Goal: Task Accomplishment & Management: Use online tool/utility

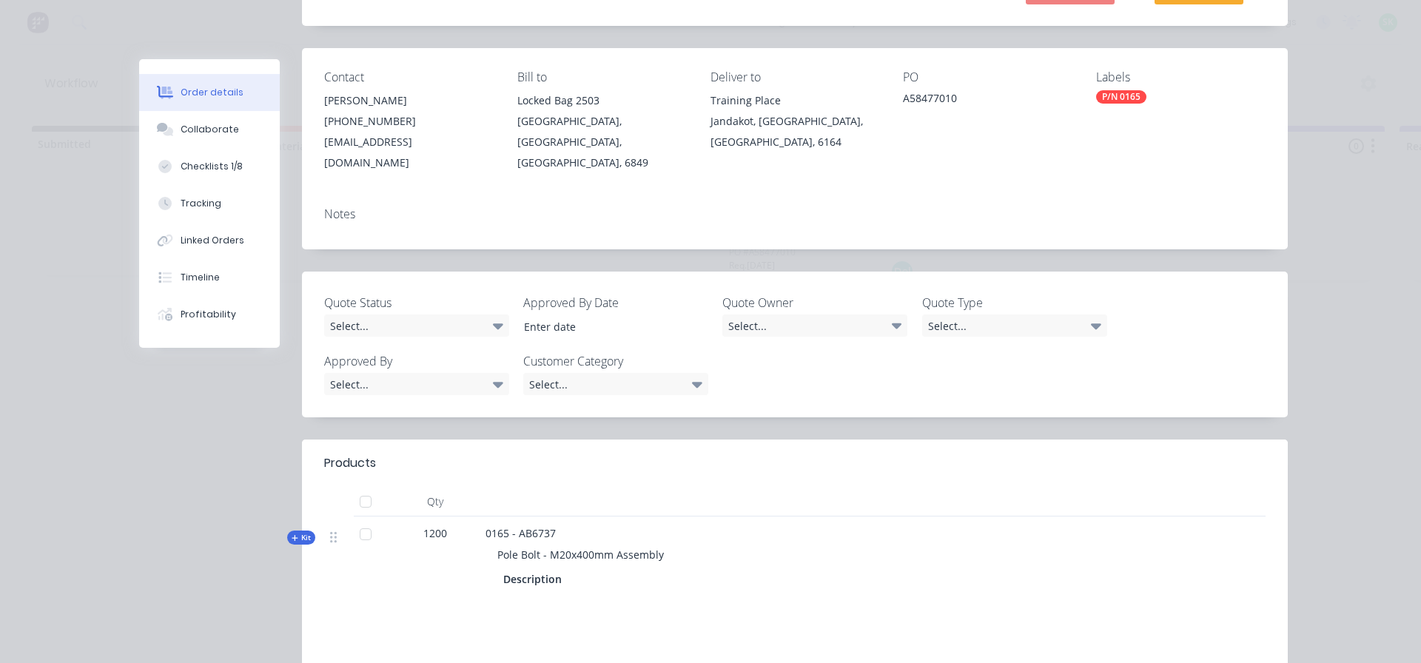
scroll to position [222, 0]
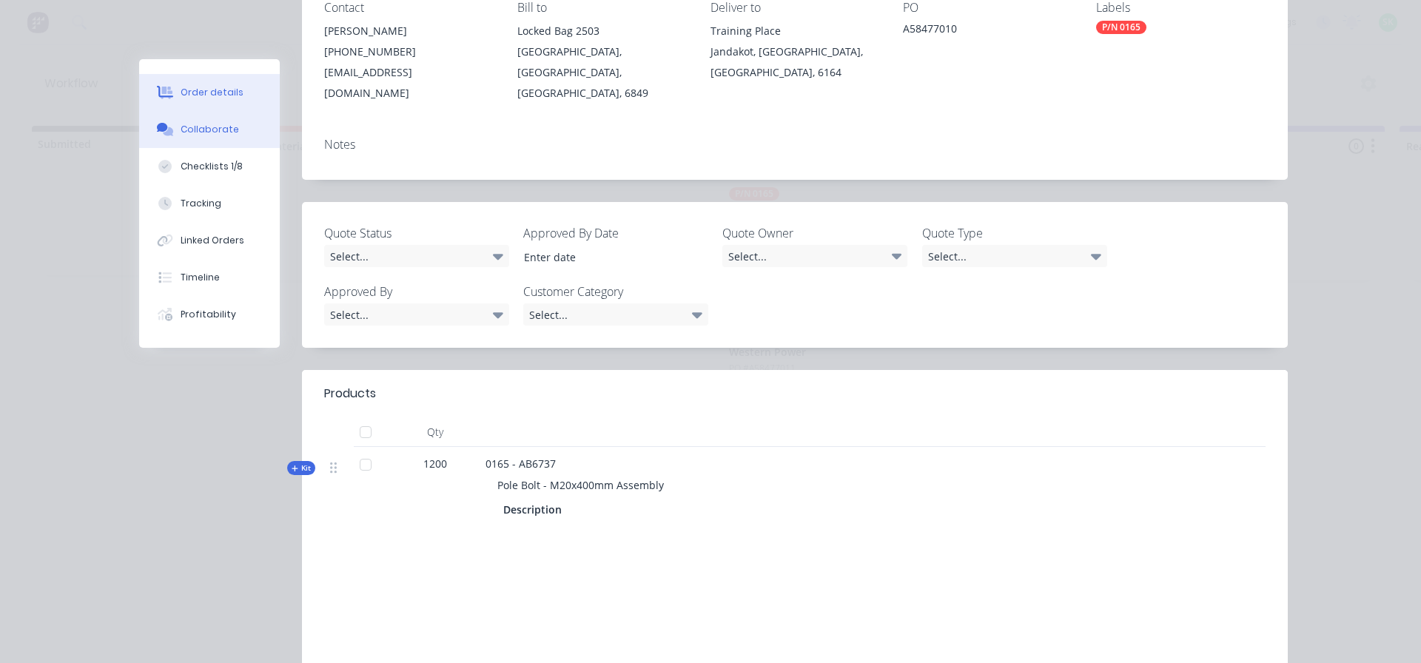
click at [209, 132] on div "Collaborate" at bounding box center [210, 129] width 58 height 13
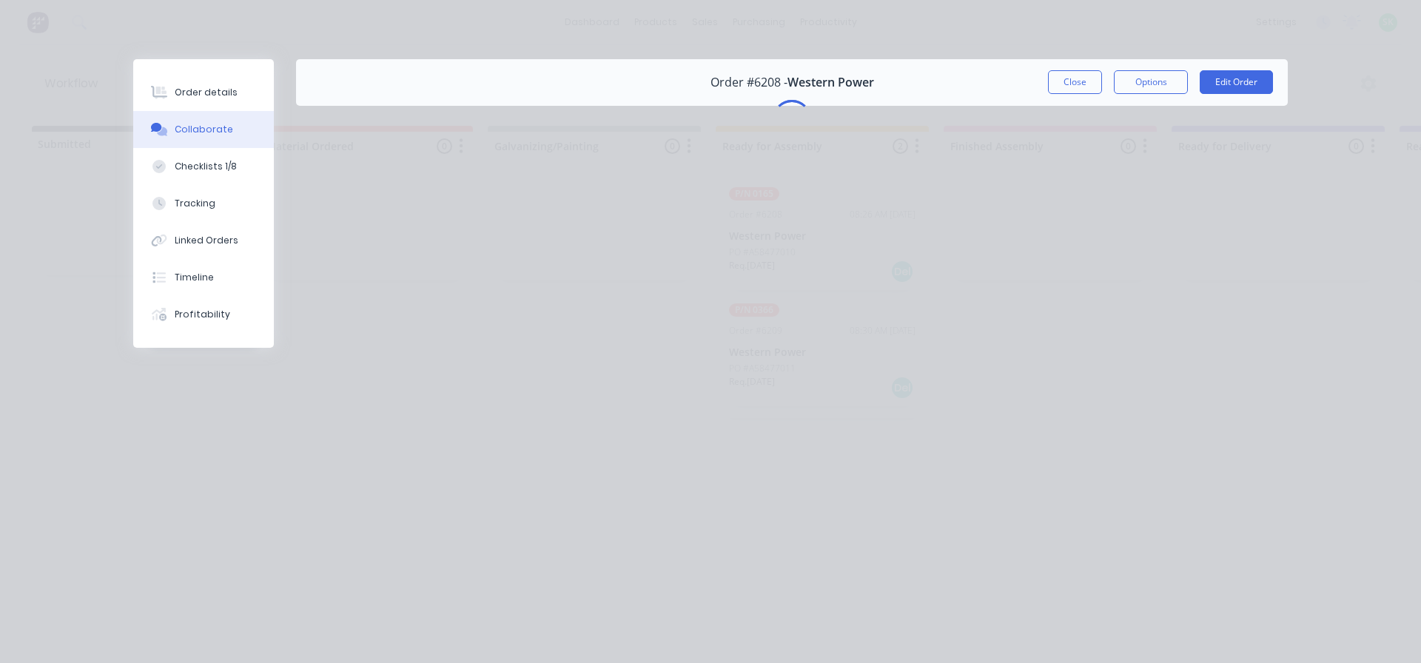
scroll to position [0, 0]
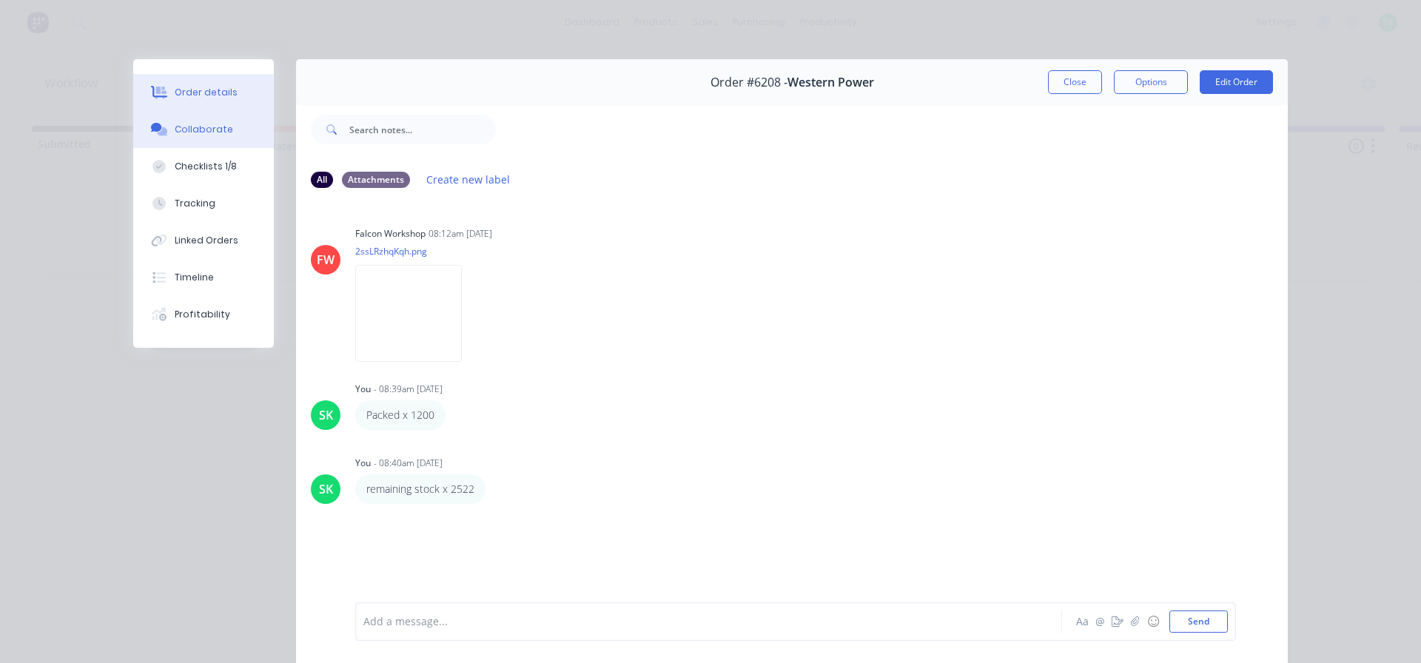
click at [204, 89] on div "Order details" at bounding box center [206, 92] width 63 height 13
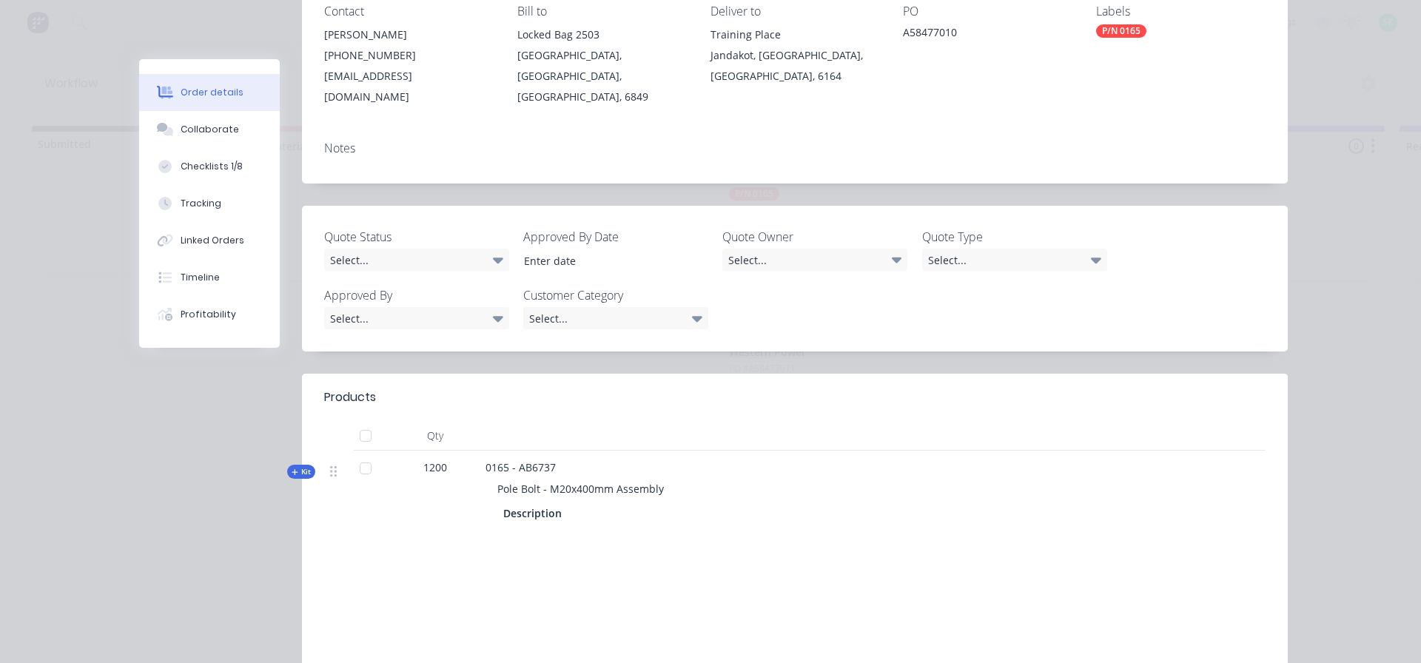
scroll to position [222, 0]
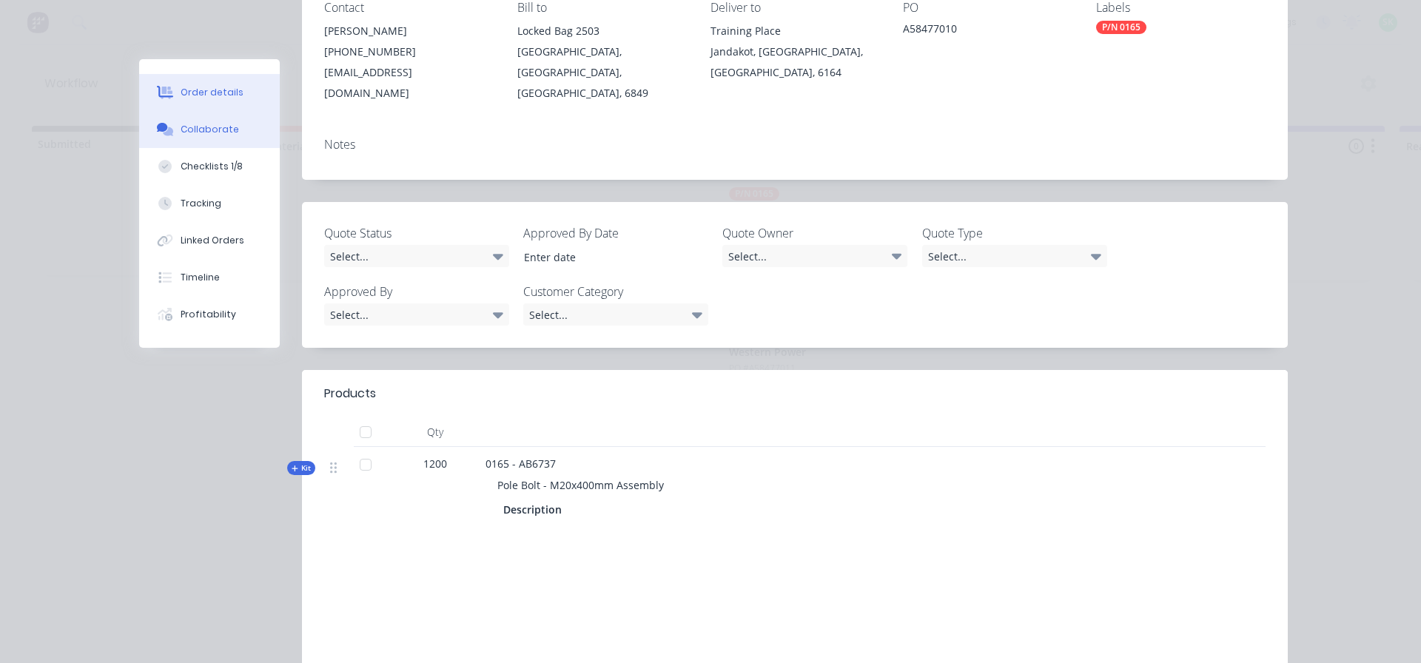
click at [218, 124] on div "Collaborate" at bounding box center [210, 129] width 58 height 13
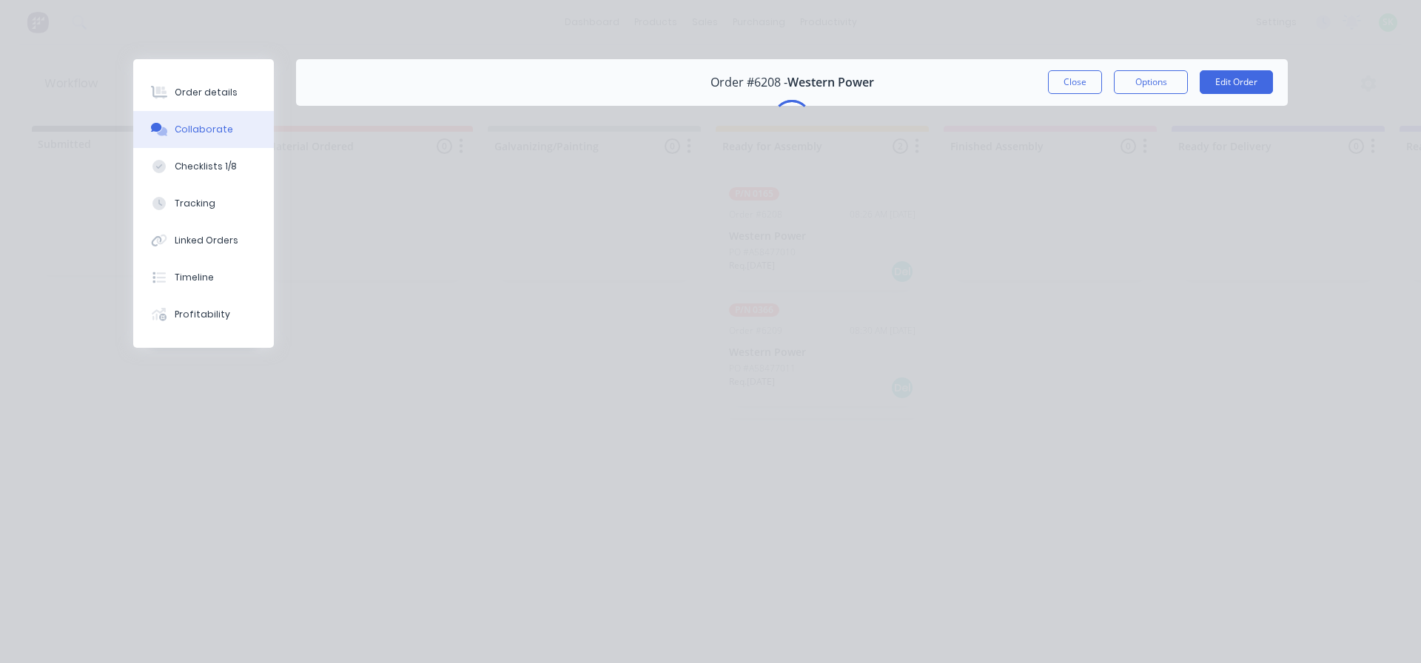
scroll to position [0, 0]
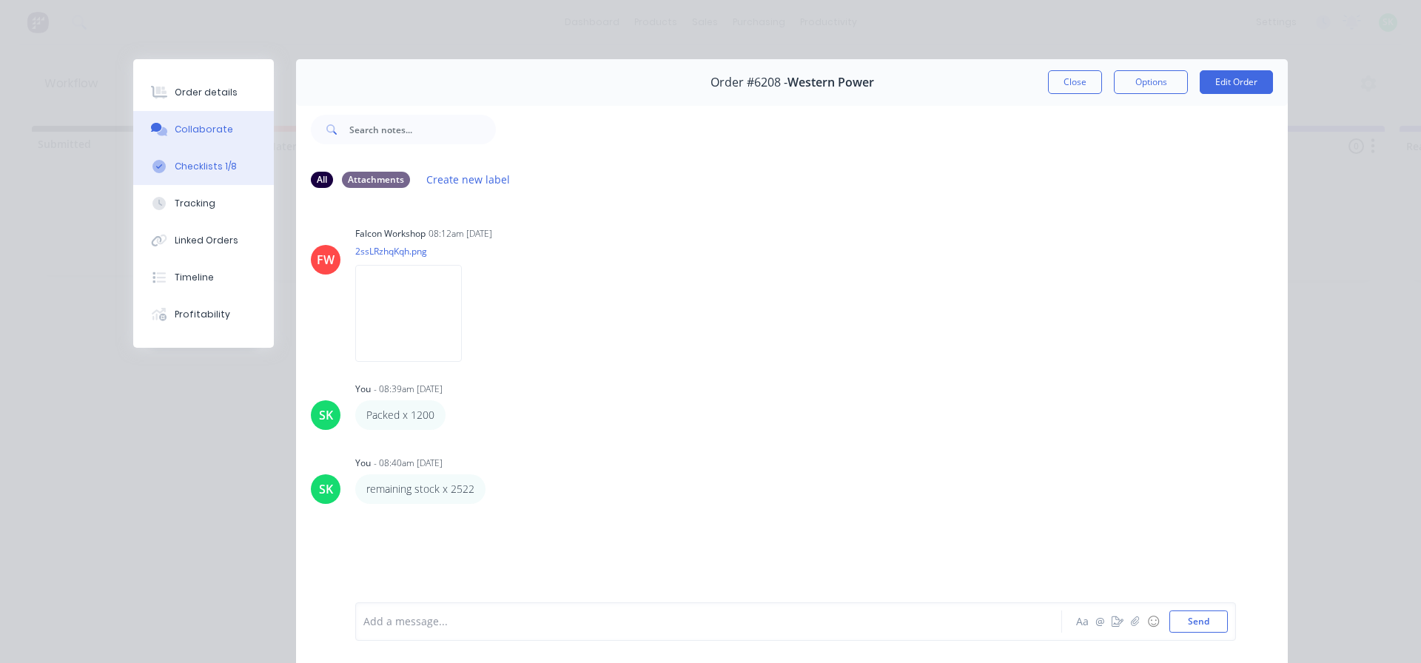
click at [207, 167] on div "Checklists 1/8" at bounding box center [206, 166] width 62 height 13
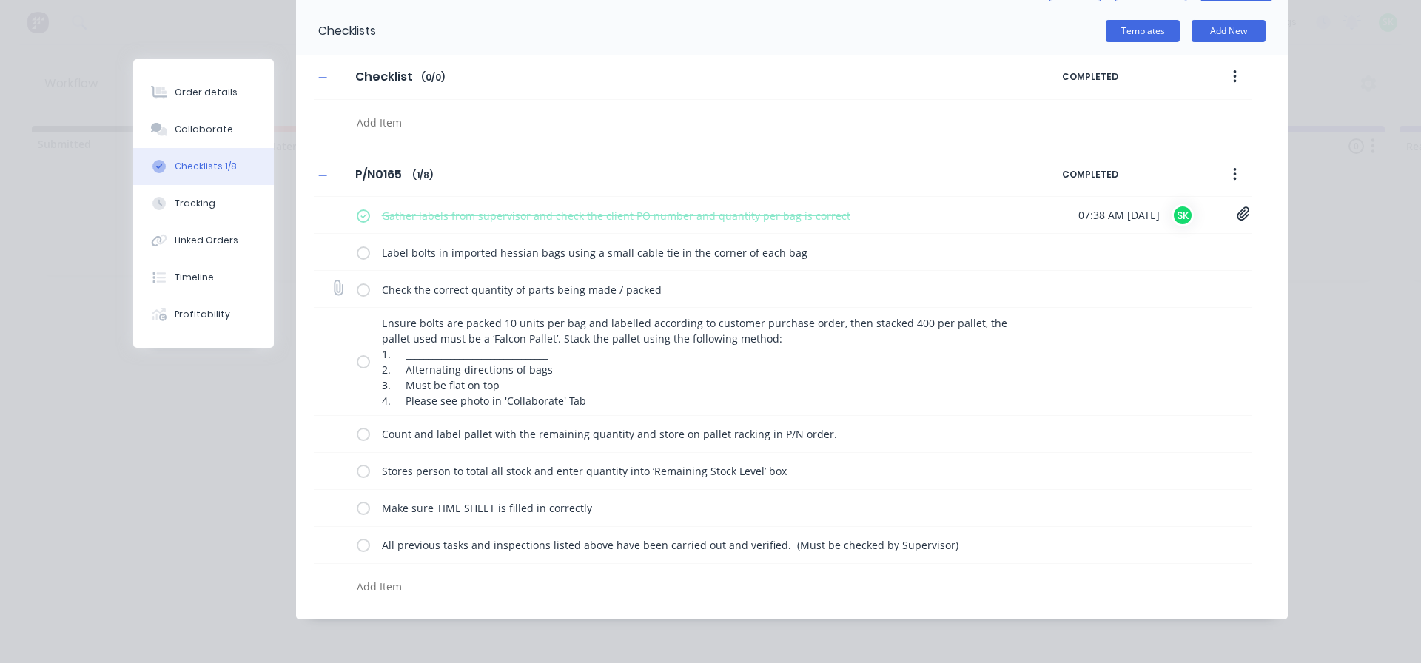
scroll to position [95, 0]
click at [359, 243] on label at bounding box center [363, 249] width 13 height 16
click at [0, 0] on input "checkbox" at bounding box center [0, 0] width 0 height 0
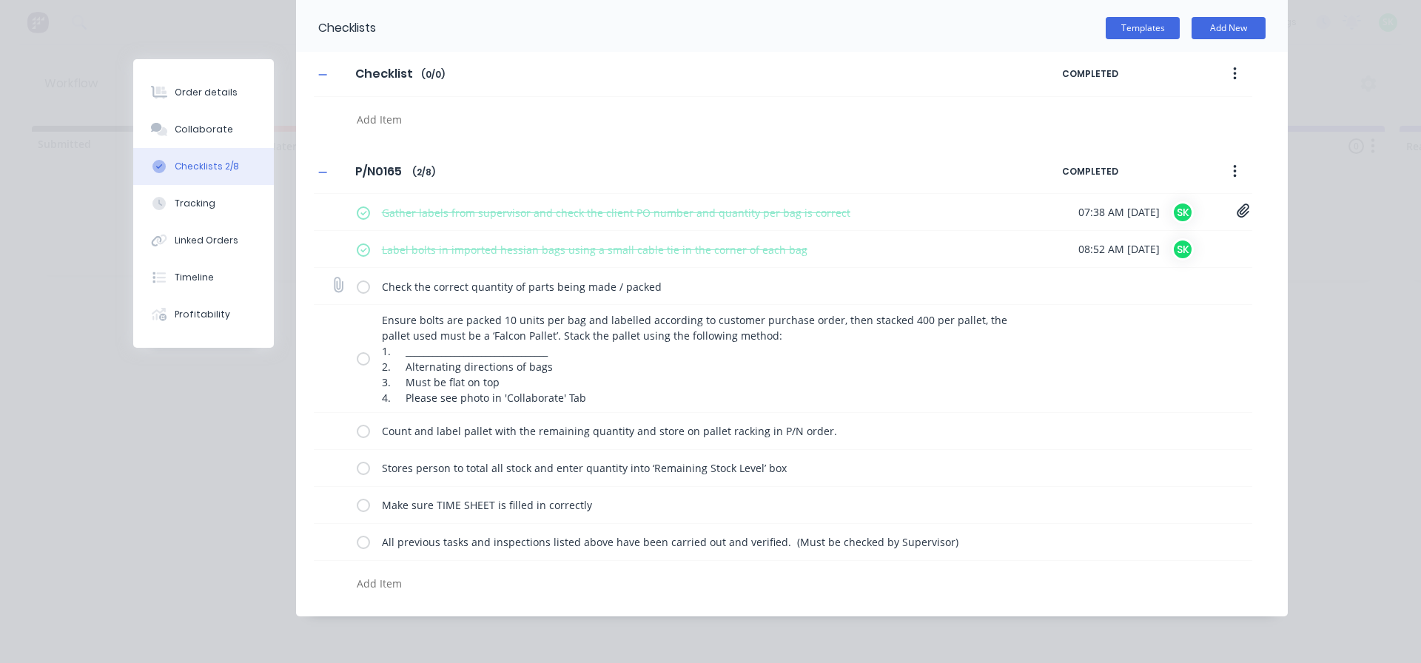
click at [357, 284] on label at bounding box center [363, 286] width 13 height 16
click at [0, 0] on input "checkbox" at bounding box center [0, 0] width 0 height 0
drag, startPoint x: 359, startPoint y: 356, endPoint x: 354, endPoint y: 405, distance: 49.1
click at [359, 358] on label at bounding box center [363, 359] width 13 height 16
click at [0, 0] on input "checkbox" at bounding box center [0, 0] width 0 height 0
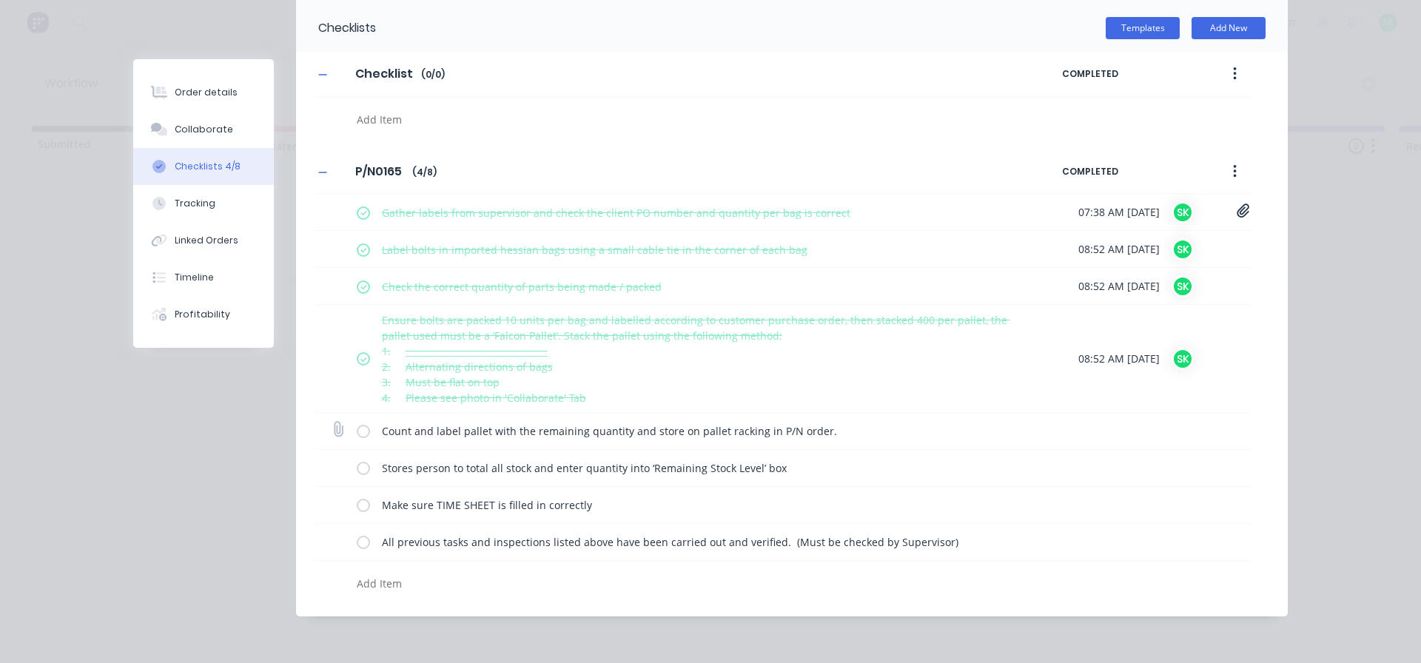
click at [360, 440] on div "Count and label pallet with the remaining quantity and store on pallet racking …" at bounding box center [693, 432] width 672 height 30
click at [362, 435] on label at bounding box center [363, 431] width 13 height 16
click at [0, 0] on input "checkbox" at bounding box center [0, 0] width 0 height 0
click at [363, 469] on label at bounding box center [363, 468] width 13 height 16
click at [0, 0] on input "checkbox" at bounding box center [0, 0] width 0 height 0
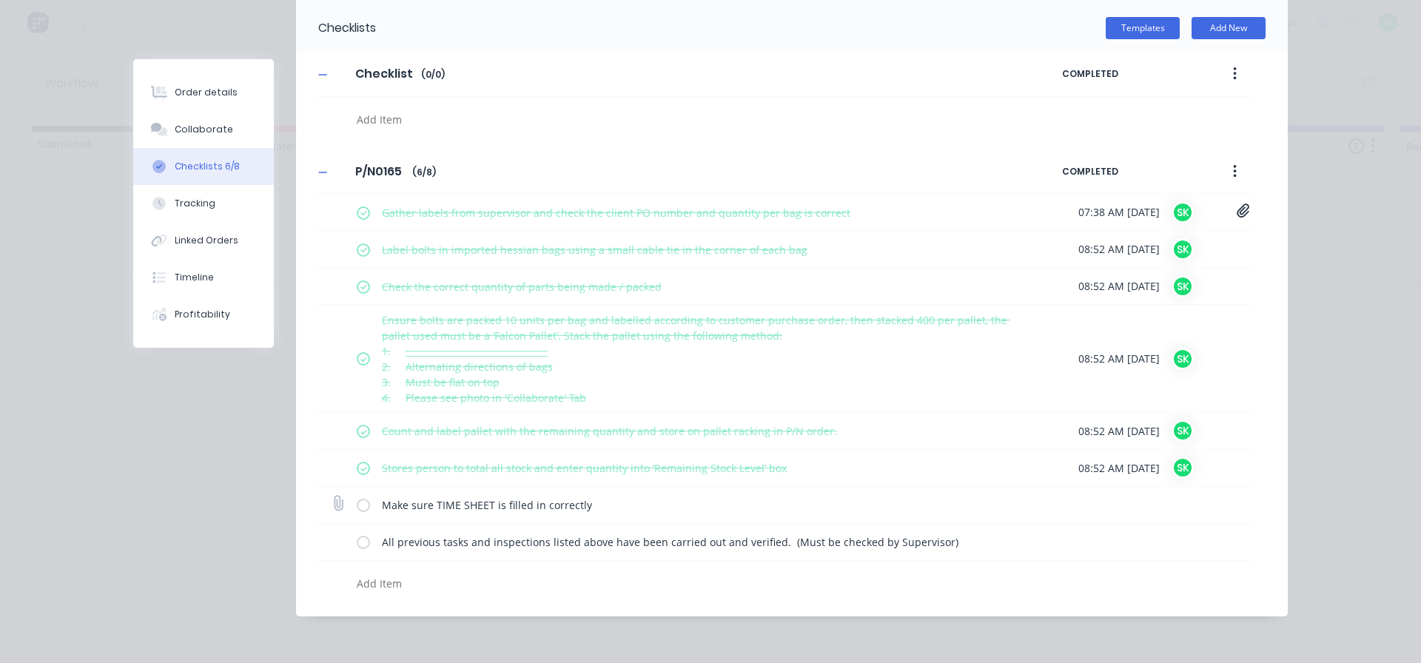
click at [358, 508] on label at bounding box center [363, 505] width 13 height 16
click at [0, 0] on input "checkbox" at bounding box center [0, 0] width 0 height 0
click at [358, 552] on div "All previous tasks and inspections listed above have been carried out and verif…" at bounding box center [693, 543] width 672 height 30
click at [358, 544] on label at bounding box center [363, 542] width 13 height 16
click at [0, 0] on input "checkbox" at bounding box center [0, 0] width 0 height 0
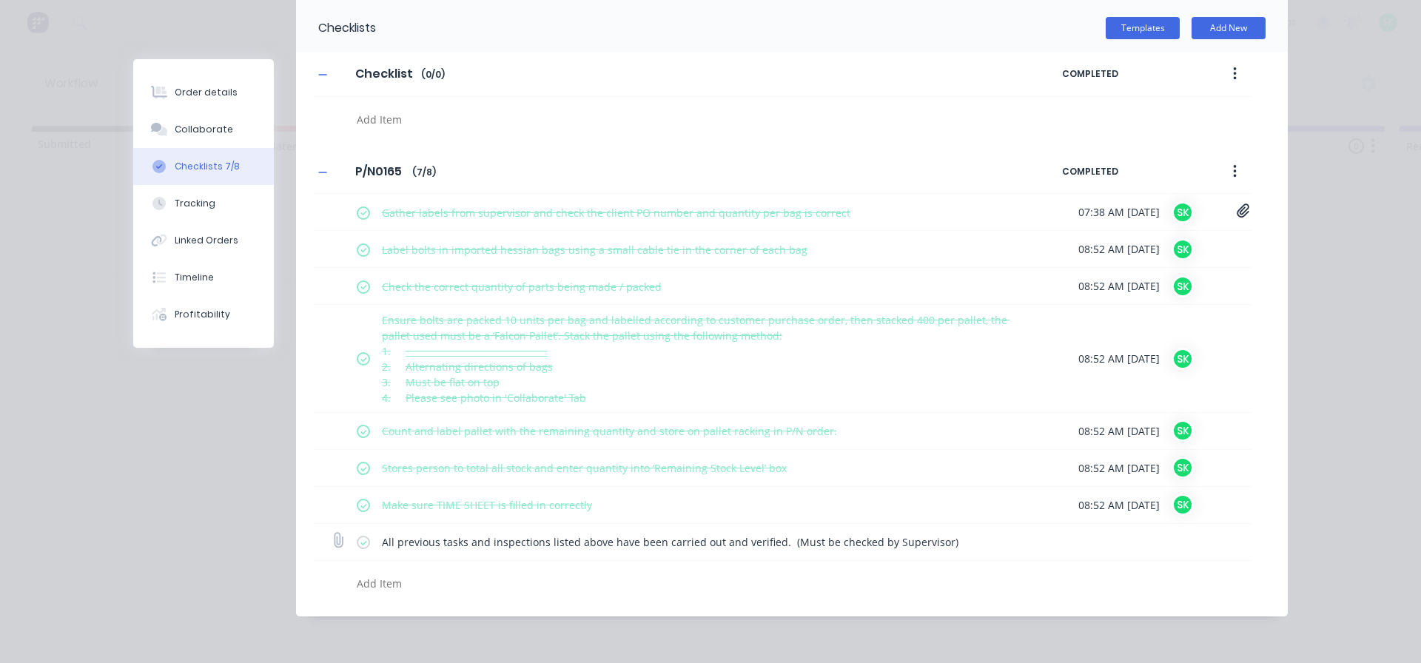
type textarea "x"
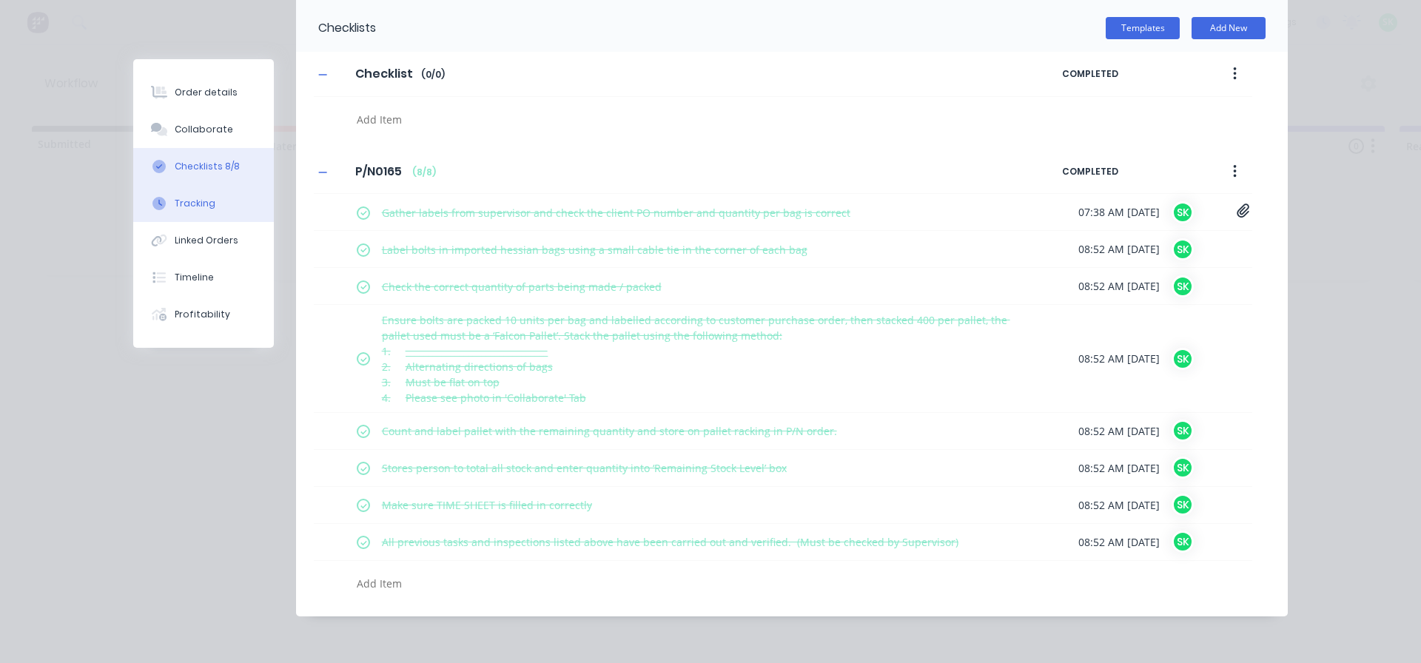
click at [198, 209] on div "Tracking" at bounding box center [195, 203] width 41 height 13
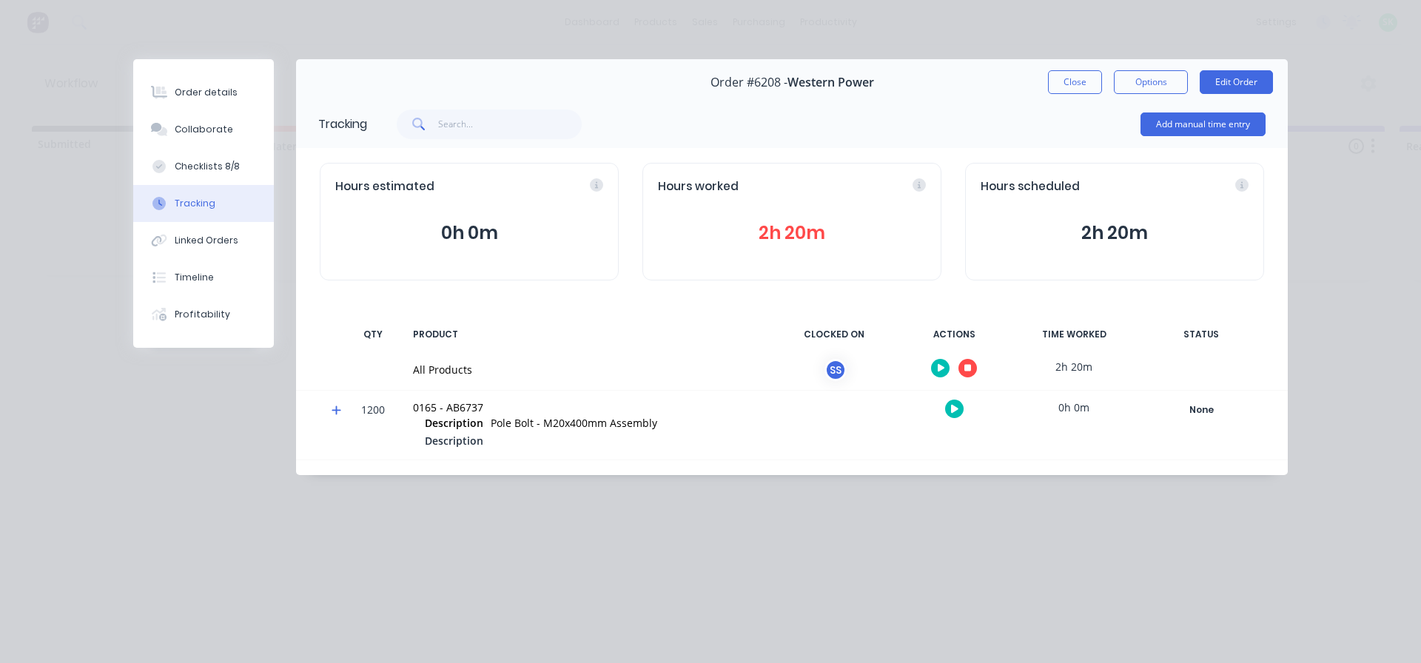
click at [970, 369] on icon "button" at bounding box center [967, 368] width 7 height 7
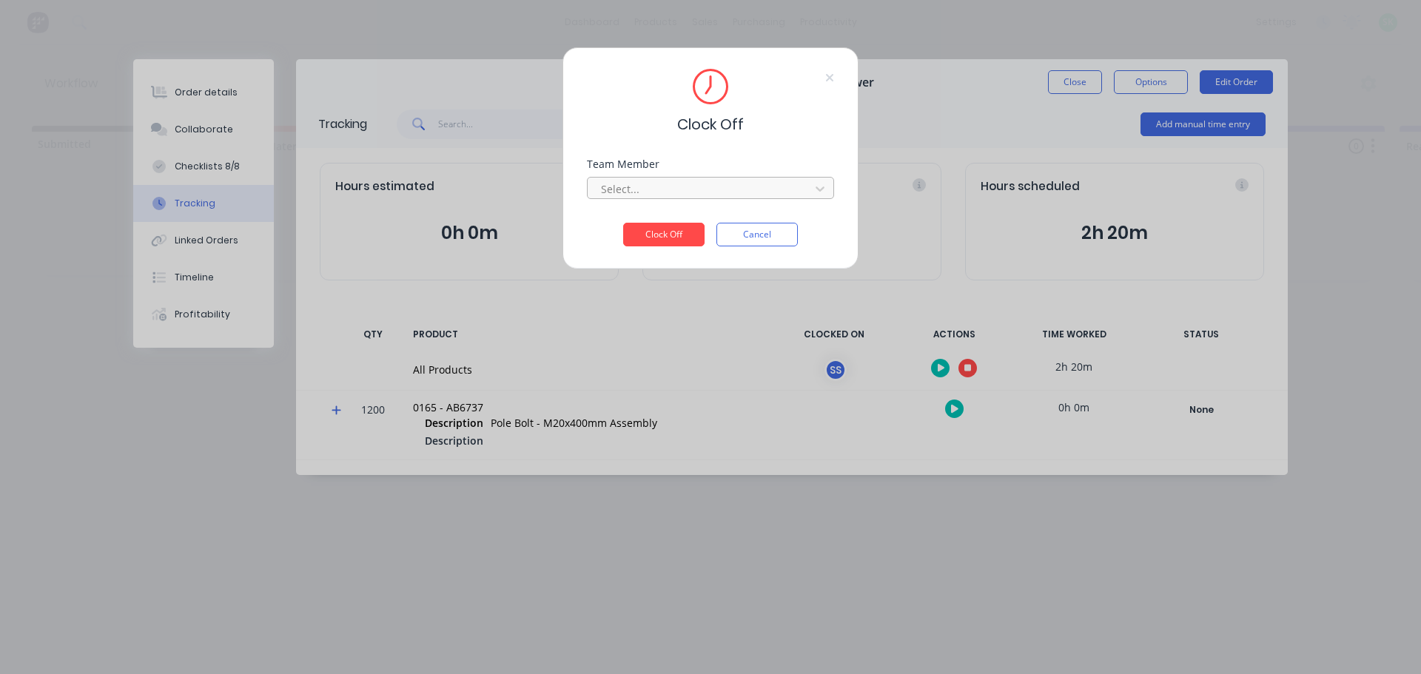
click at [751, 184] on div at bounding box center [701, 189] width 203 height 19
drag, startPoint x: 642, startPoint y: 212, endPoint x: 643, endPoint y: 227, distance: 15.6
click at [642, 223] on div "[PERSON_NAME]" at bounding box center [710, 221] width 247 height 27
click at [673, 234] on button "Clock Off" at bounding box center [663, 235] width 81 height 24
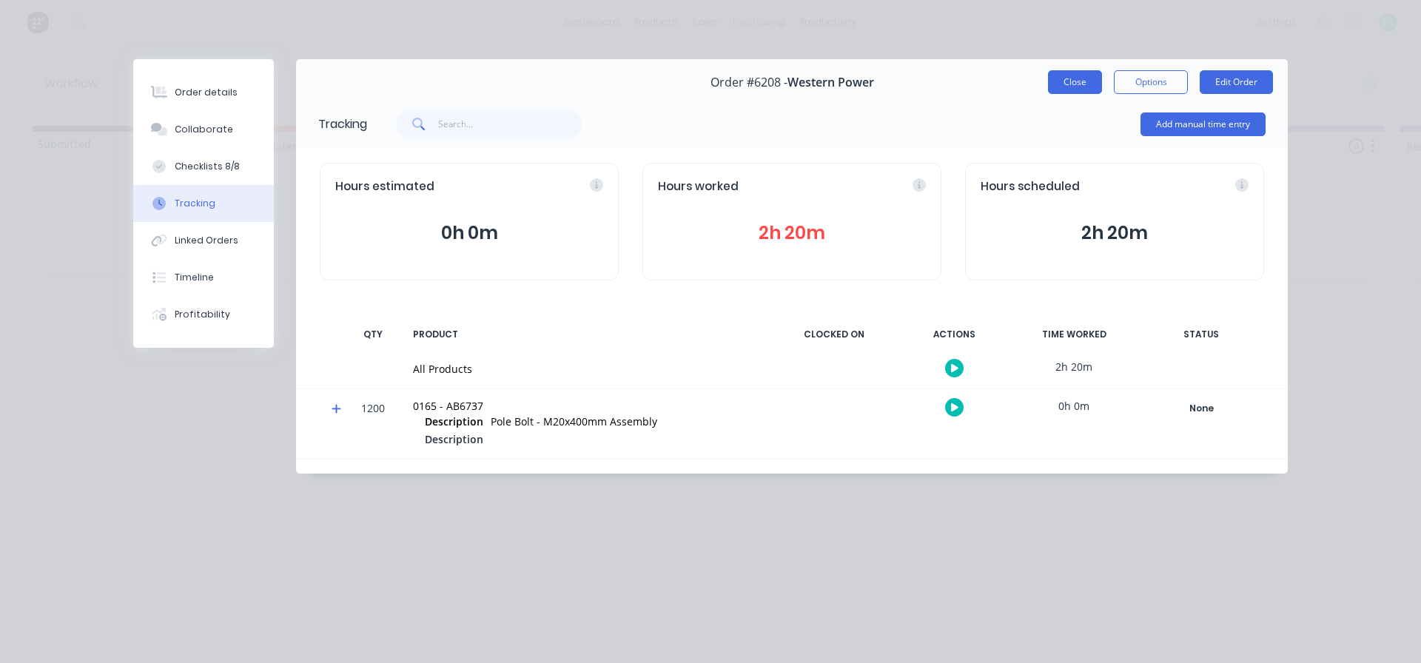
click at [1071, 79] on button "Close" at bounding box center [1075, 82] width 54 height 24
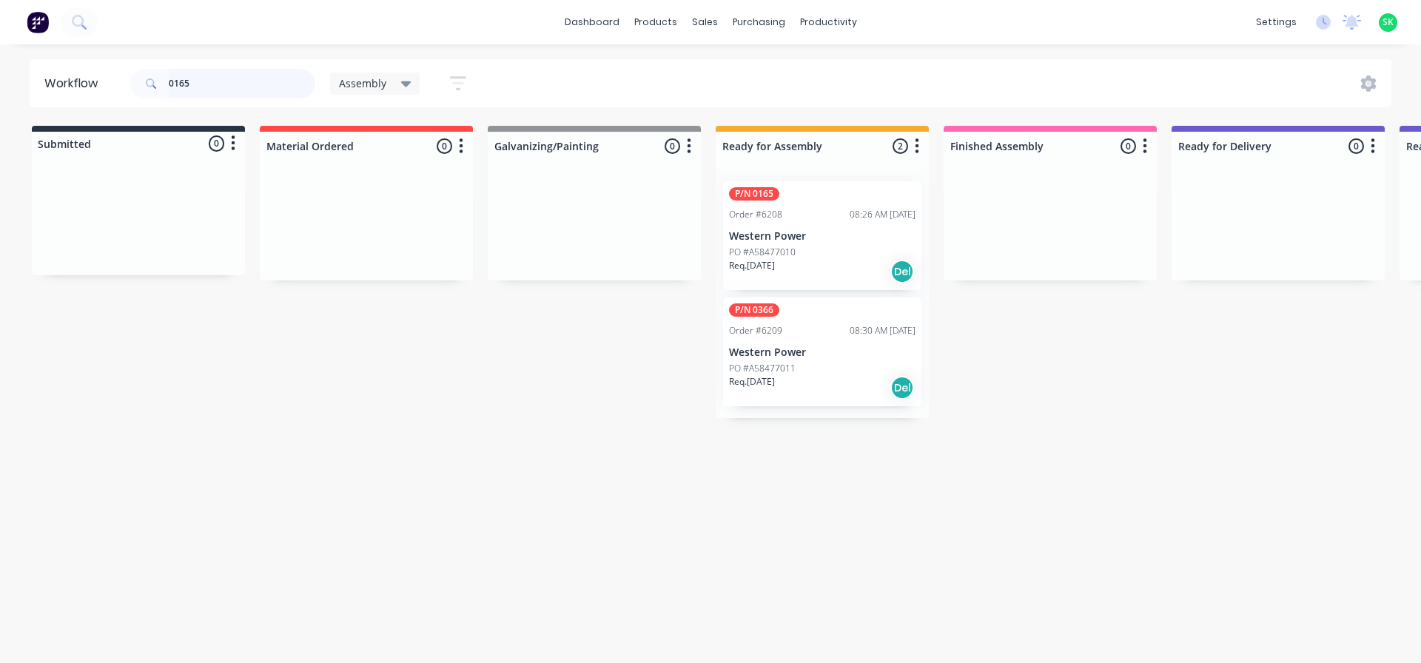
drag, startPoint x: 257, startPoint y: 84, endPoint x: 74, endPoint y: 47, distance: 186.4
click at [74, 47] on div "dashboard products sales purchasing productivity dashboard products Product Cat…" at bounding box center [710, 287] width 1421 height 574
type input "0367"
click at [797, 252] on div "PO #A58477012" at bounding box center [822, 252] width 187 height 13
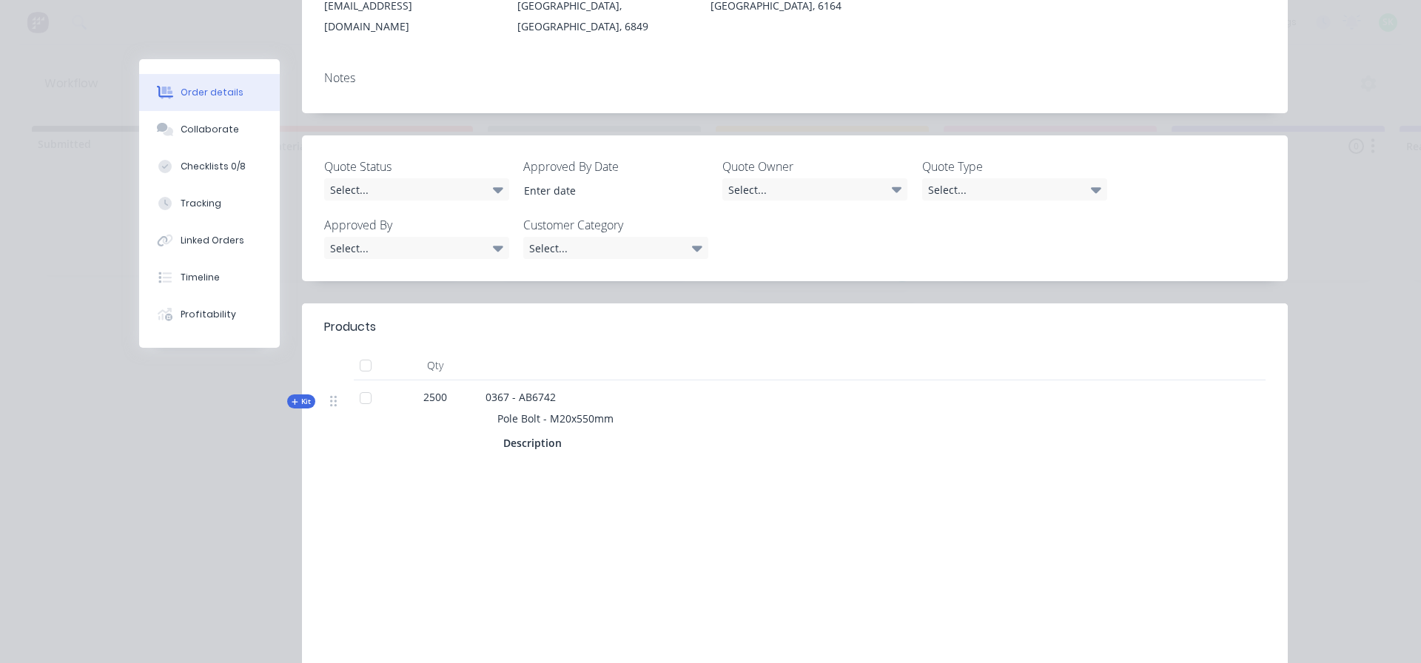
scroll to position [296, 0]
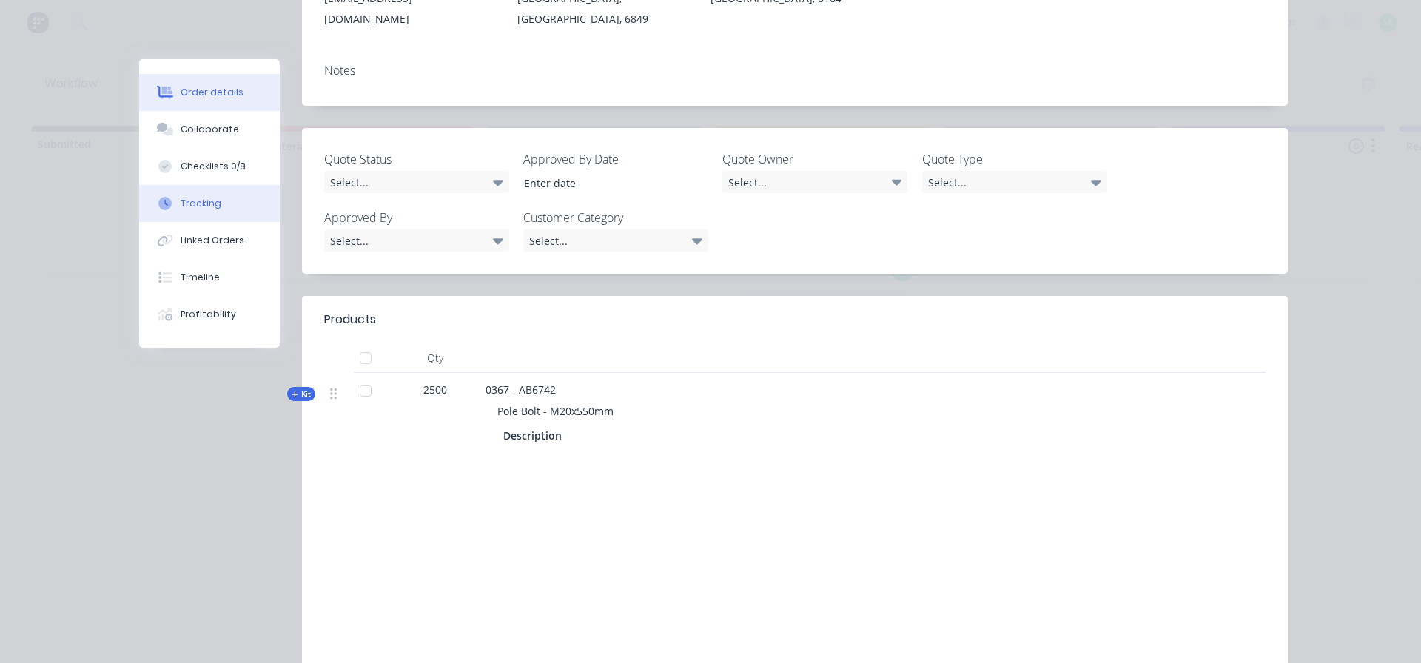
click at [201, 210] on button "Tracking" at bounding box center [209, 203] width 141 height 37
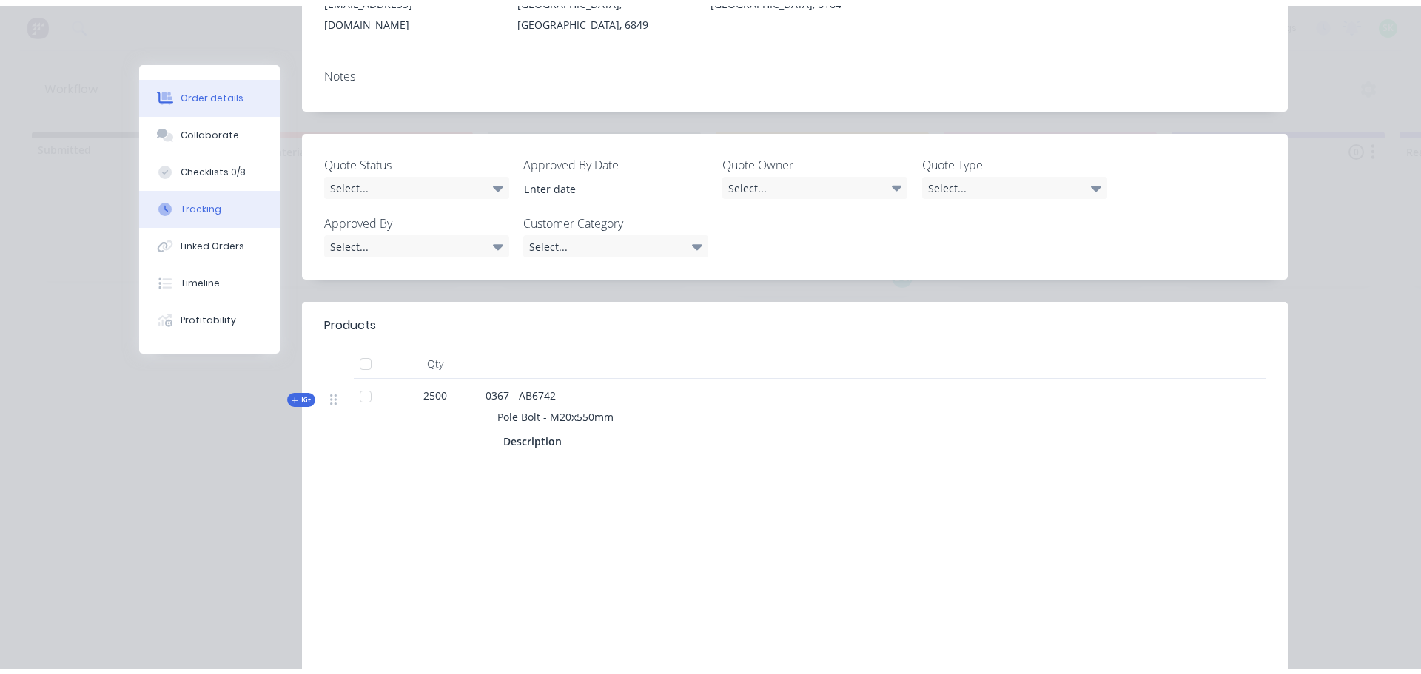
scroll to position [0, 0]
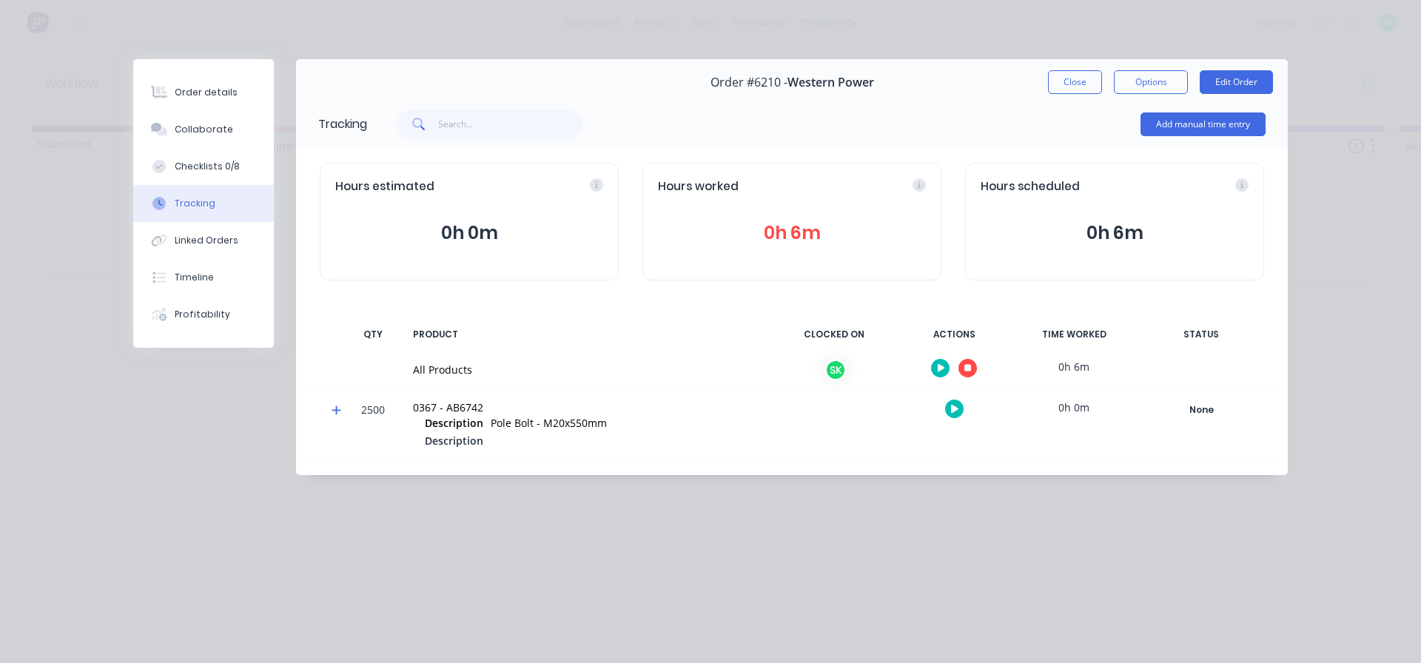
click at [939, 369] on icon "button" at bounding box center [941, 368] width 7 height 8
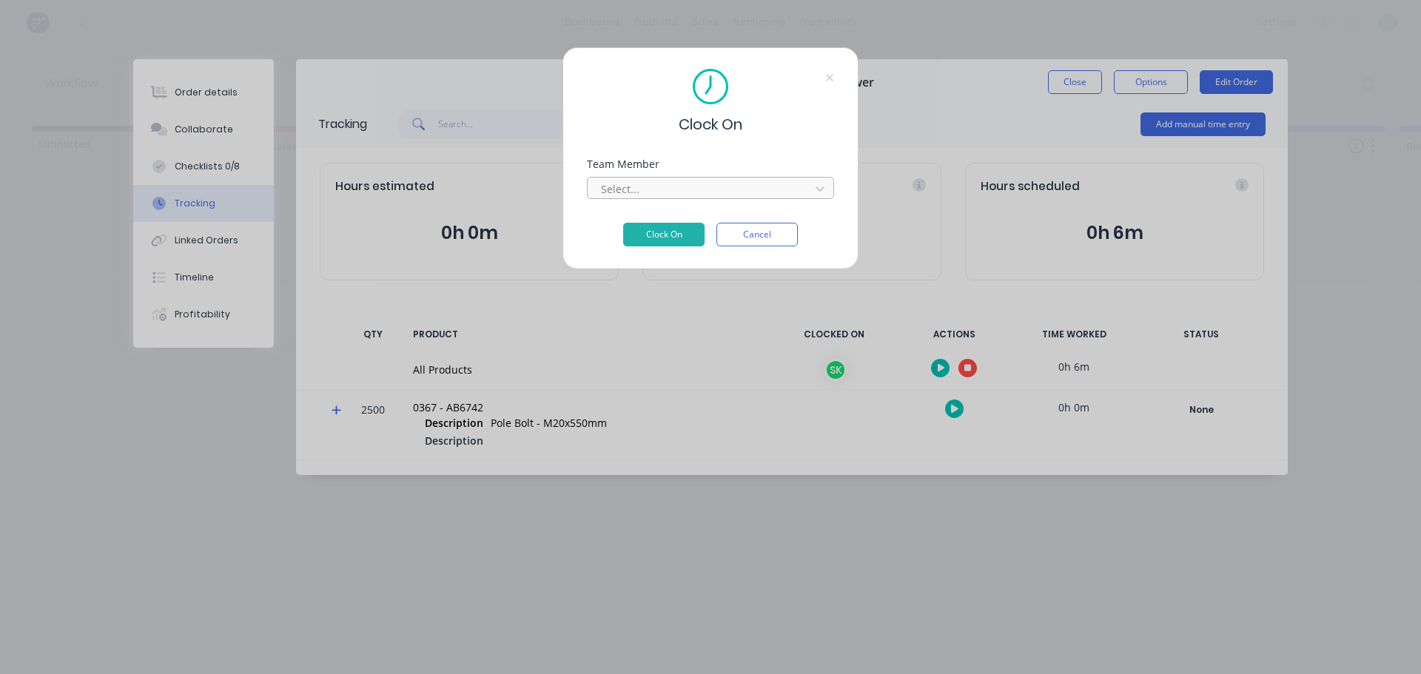
click at [732, 182] on div at bounding box center [701, 189] width 203 height 19
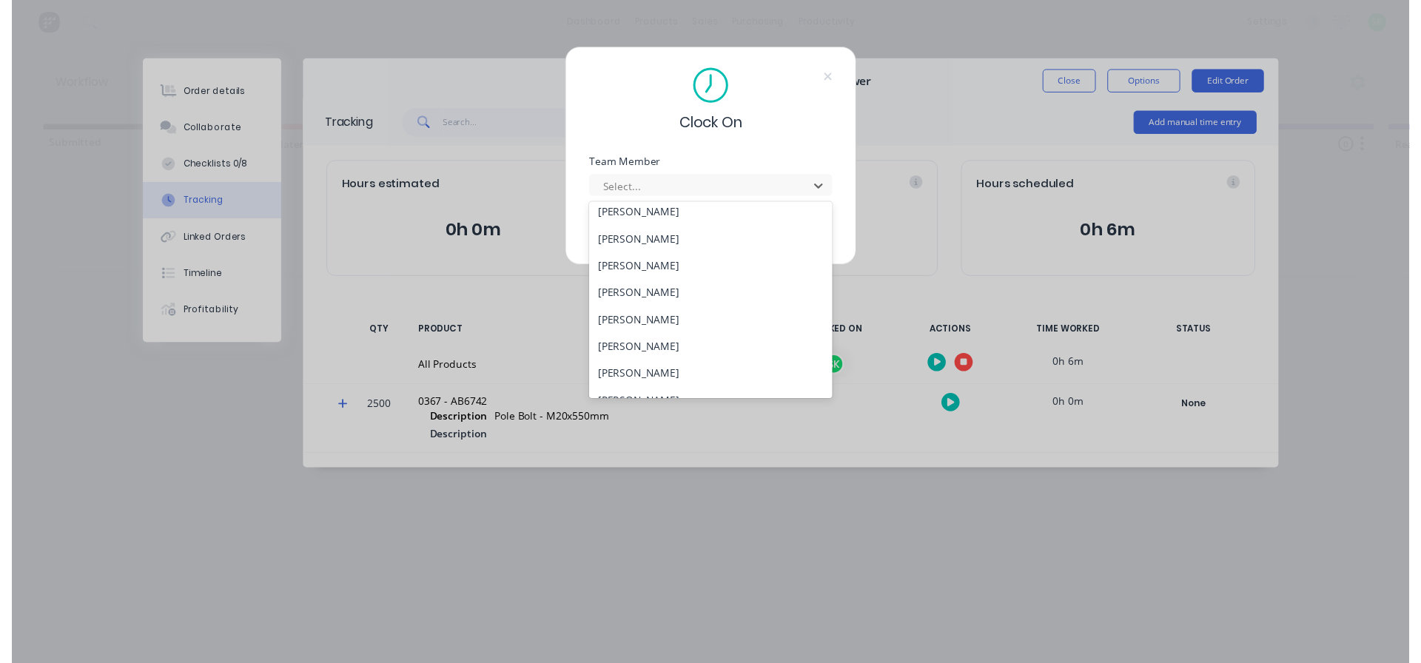
scroll to position [666, 0]
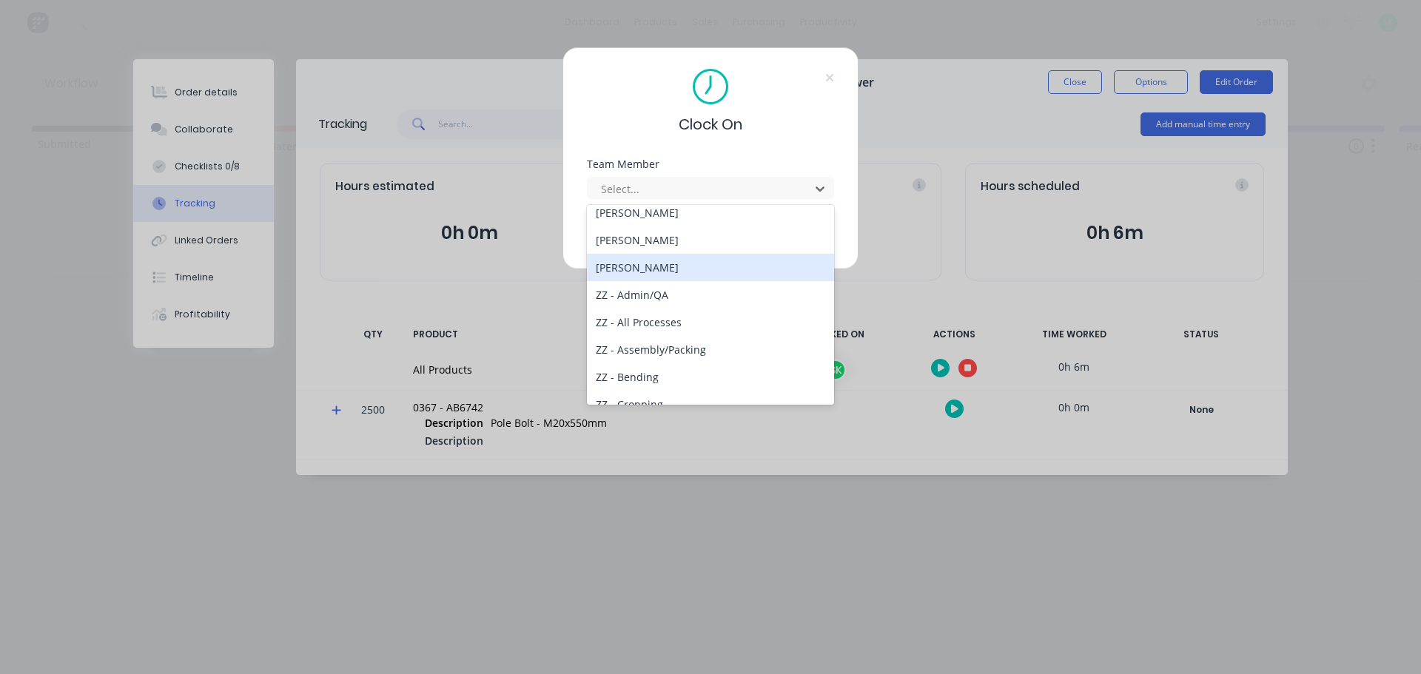
click at [709, 275] on div "[PERSON_NAME]" at bounding box center [710, 267] width 247 height 27
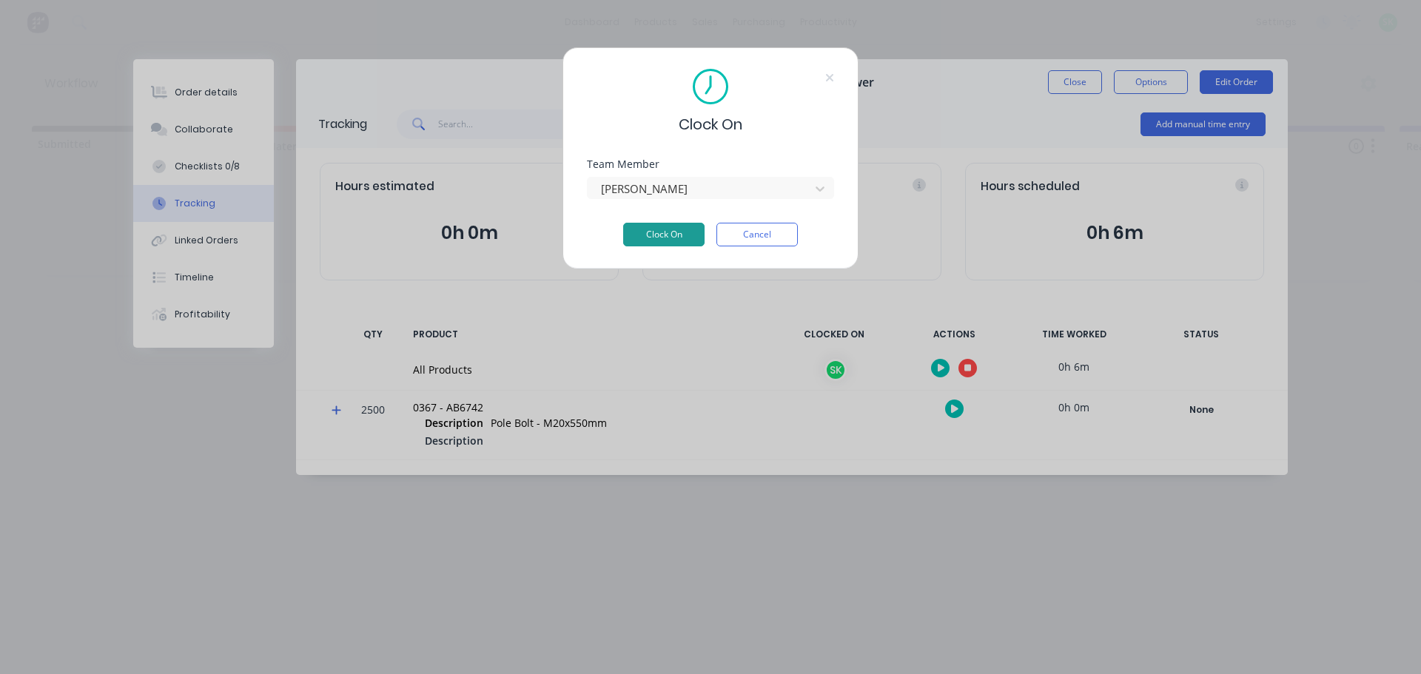
click at [675, 235] on button "Clock On" at bounding box center [663, 235] width 81 height 24
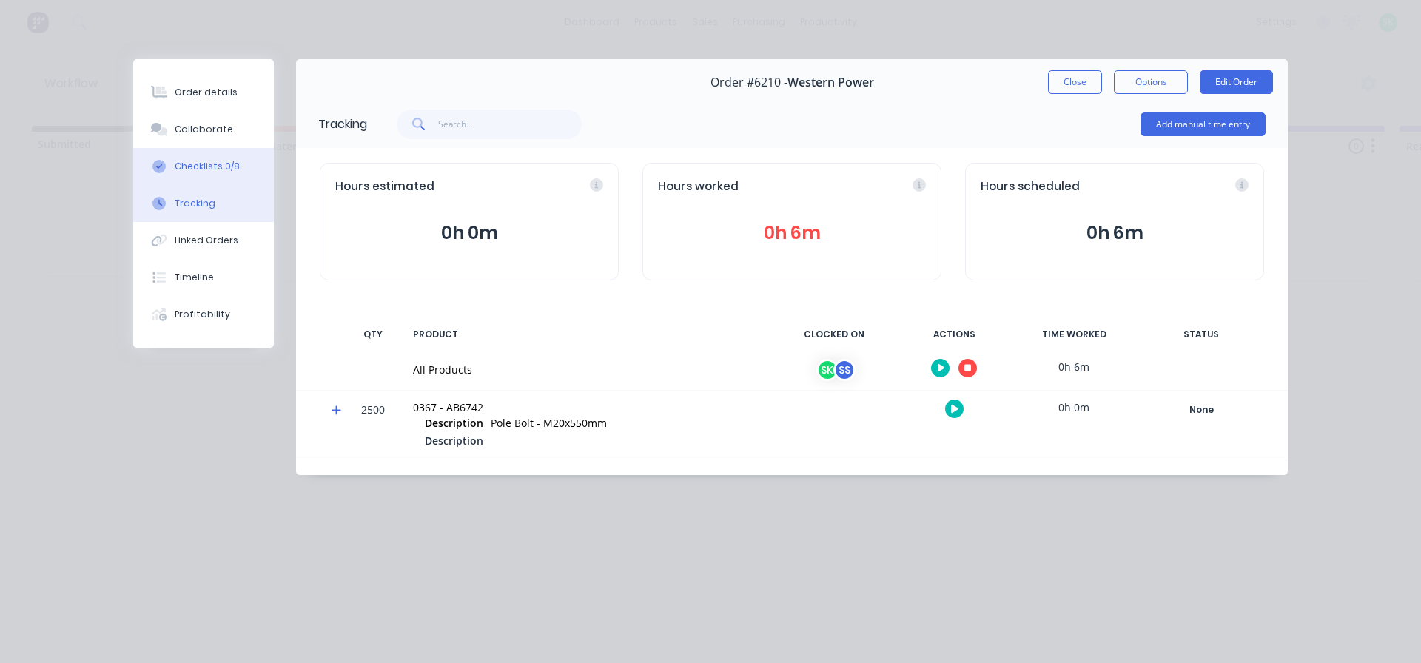
click at [217, 170] on div "Checklists 0/8" at bounding box center [207, 166] width 65 height 13
type textarea "x"
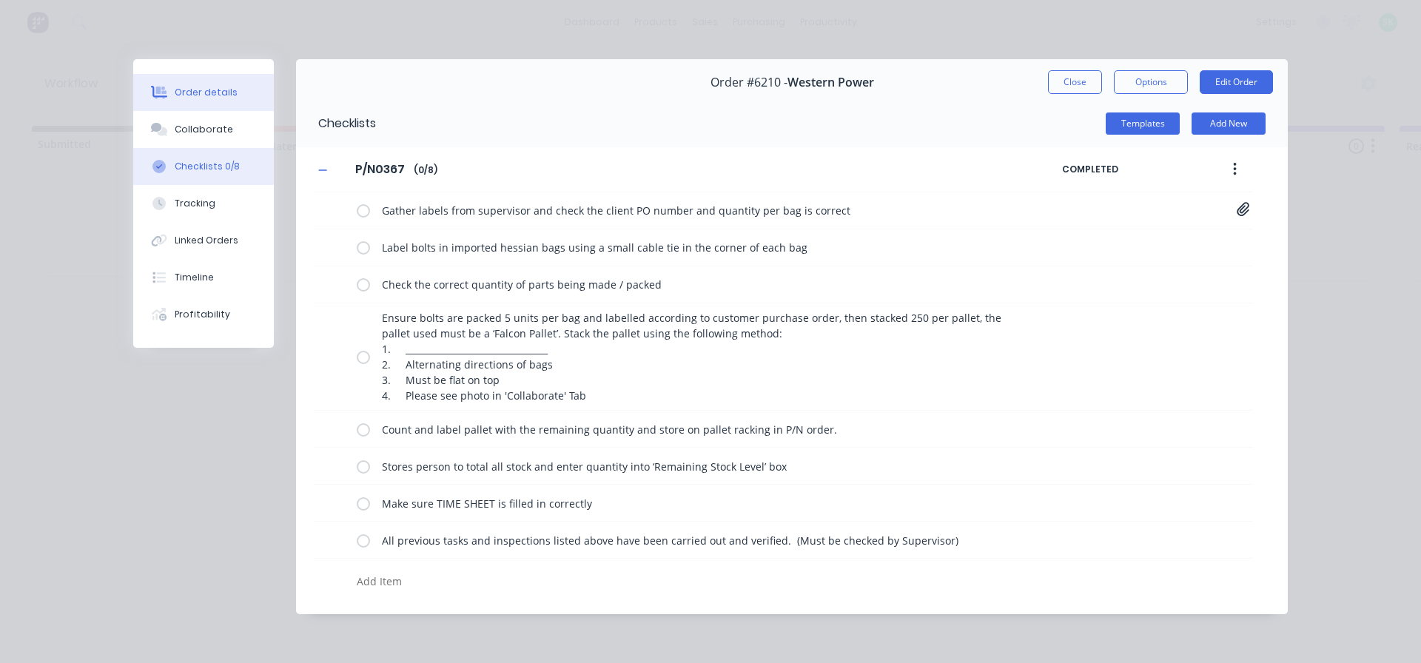
click at [212, 90] on div "Order details" at bounding box center [206, 92] width 63 height 13
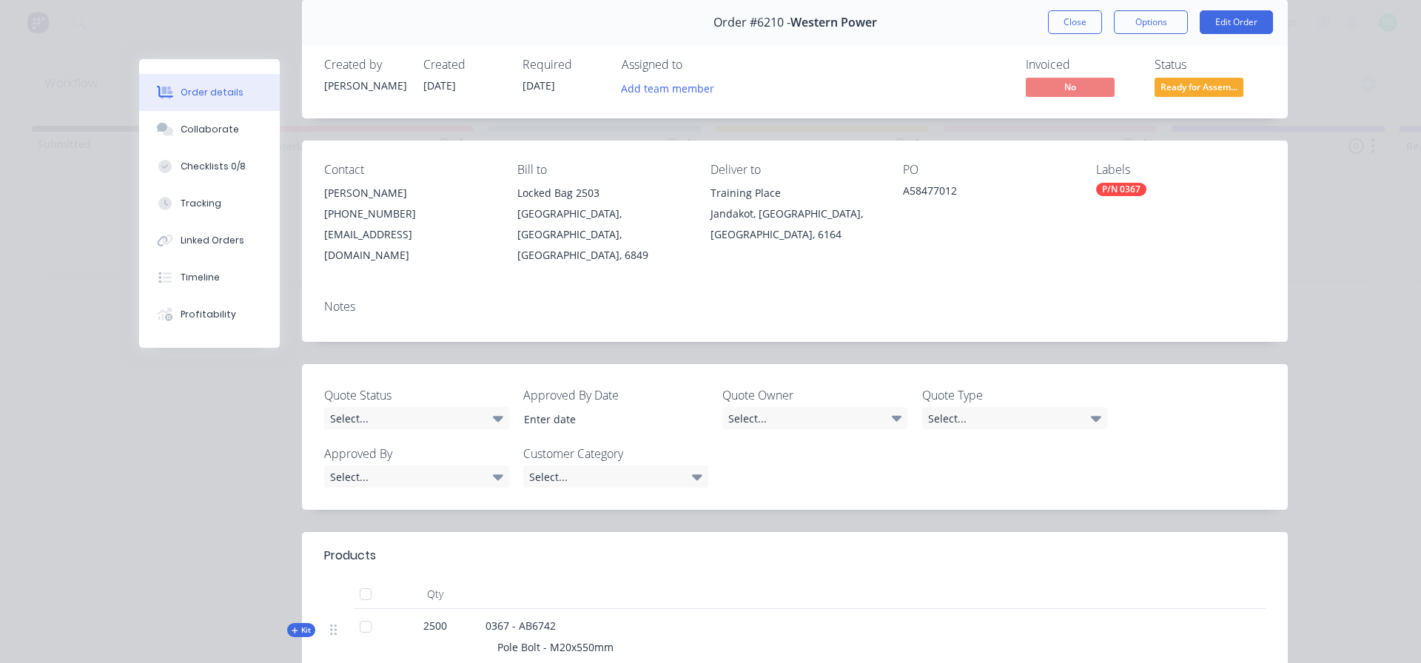
scroll to position [222, 0]
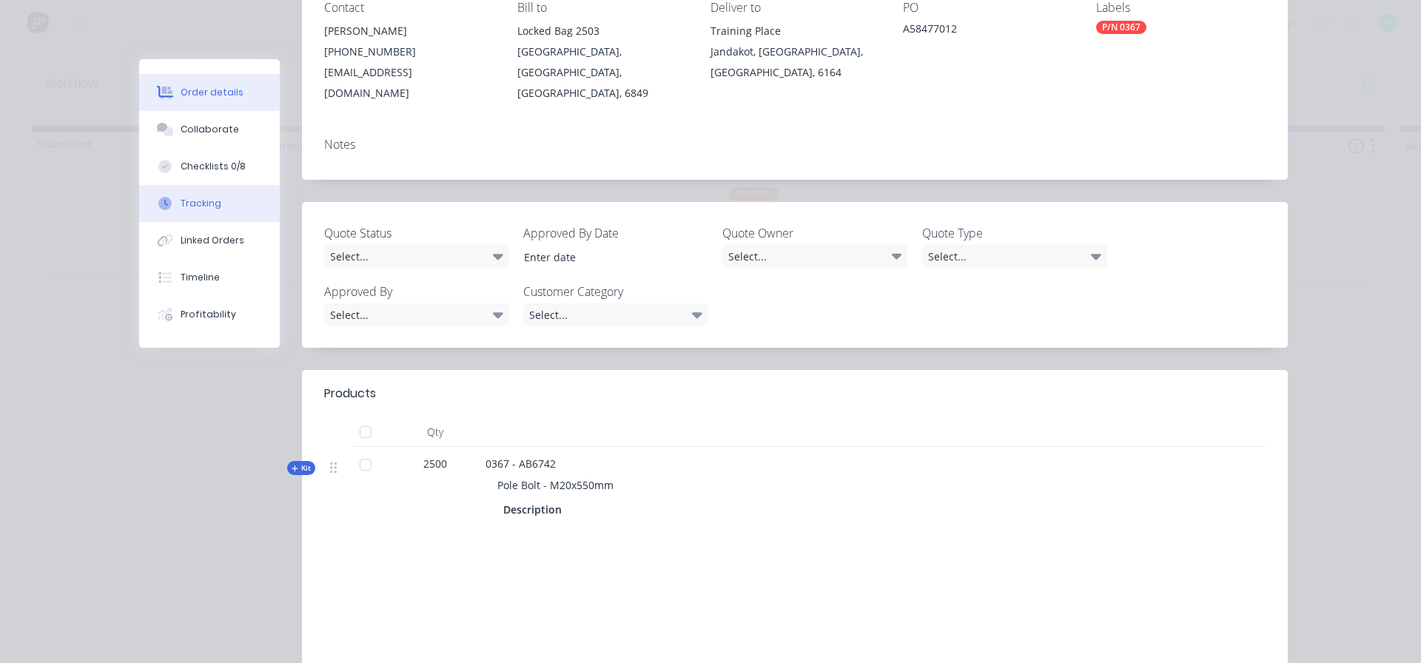
click at [218, 198] on button "Tracking" at bounding box center [209, 203] width 141 height 37
